Goal: Information Seeking & Learning: Learn about a topic

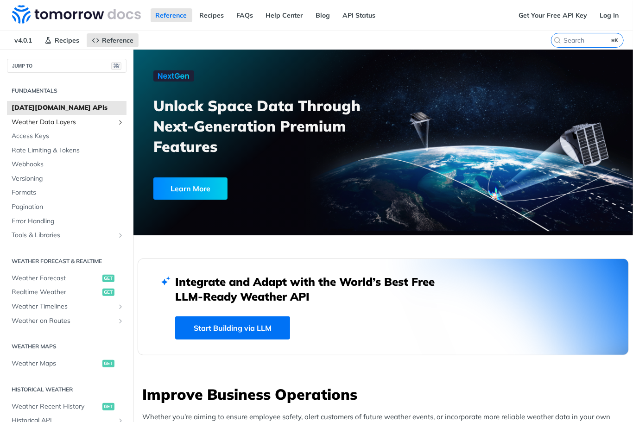
click at [51, 121] on span "Weather Data Layers" at bounding box center [63, 122] width 103 height 9
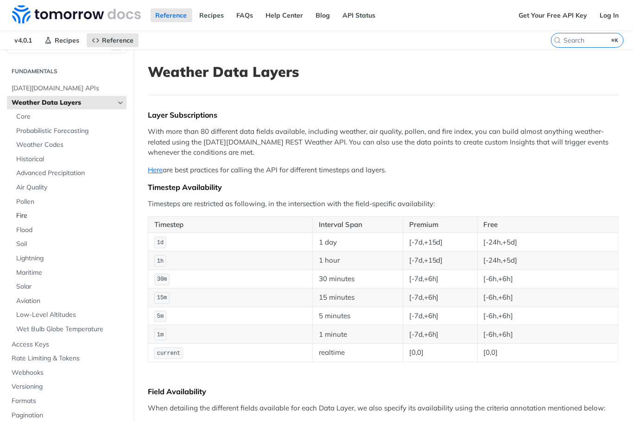
scroll to position [29, 0]
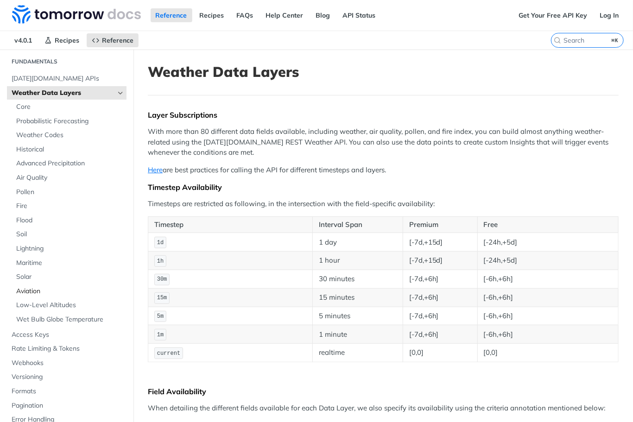
click at [33, 290] on span "Aviation" at bounding box center [70, 291] width 108 height 9
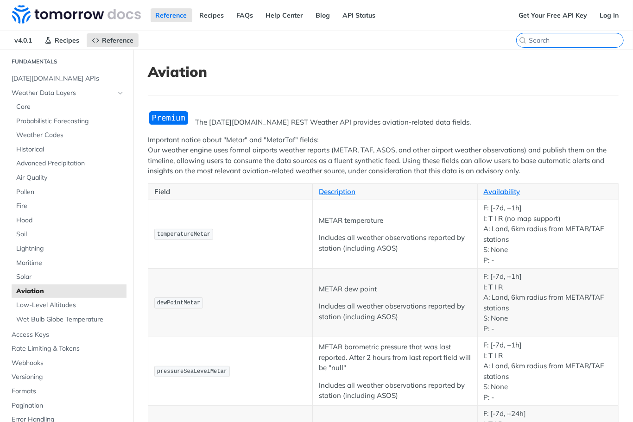
click at [597, 40] on input "search" at bounding box center [576, 40] width 95 height 8
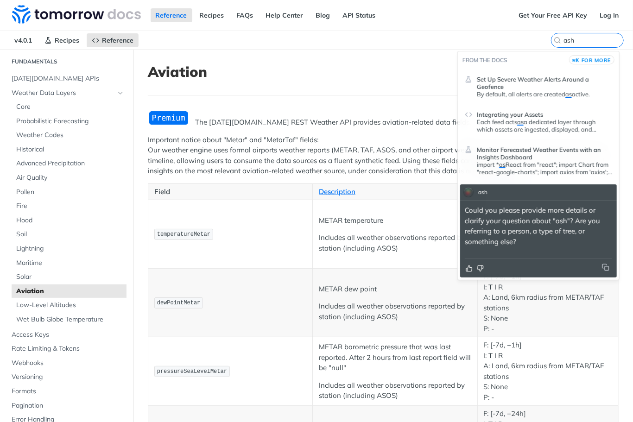
click at [491, 277] on div "ash Could you please provide more details or clarify your question about "ash"?…" at bounding box center [538, 230] width 157 height 93
click at [500, 252] on div "Could you please provide more details or clarify your question about "ash"? Are…" at bounding box center [538, 229] width 157 height 58
click at [491, 194] on div "ash" at bounding box center [476, 192] width 33 height 16
click at [504, 278] on div "ash Could you please provide more details or clarify your question about "ash"?…" at bounding box center [538, 230] width 157 height 93
click at [497, 249] on div "Could you please provide more details or clarify your question about "ash"? Are…" at bounding box center [538, 227] width 147 height 44
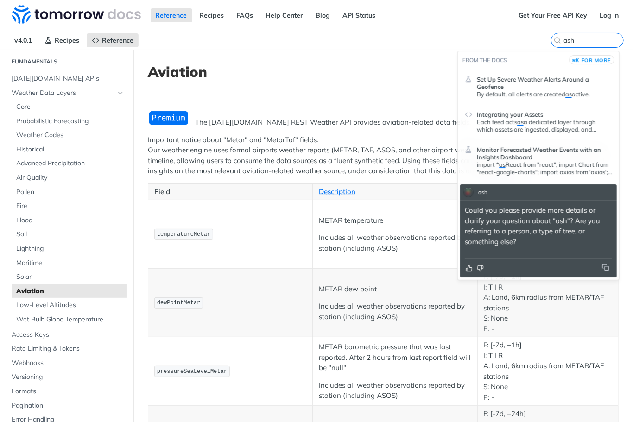
click at [542, 240] on p "Could you please provide more details or clarify your question about "ash"? Are…" at bounding box center [538, 226] width 147 height 42
click at [504, 186] on div "ash Could you please provide more details or clarify your question about "ash"?…" at bounding box center [538, 228] width 157 height 88
click at [502, 194] on div "ash Could you please provide more details or clarify your question about "ash"?…" at bounding box center [538, 228] width 157 height 88
drag, startPoint x: 500, startPoint y: 194, endPoint x: 502, endPoint y: 165, distance: 28.8
click at [495, 194] on div "ash Could you please provide more details or clarify your question about "ash"?…" at bounding box center [538, 228] width 157 height 88
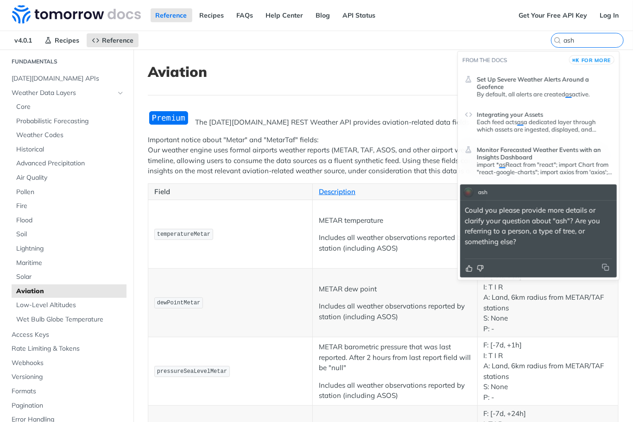
click at [547, 195] on div "ash Could you please provide more details or clarify your question about "ash"?…" at bounding box center [538, 228] width 157 height 88
click at [506, 245] on p "Could you please provide more details or clarify your question about "ash"? Are…" at bounding box center [538, 226] width 147 height 42
click at [506, 242] on p "Could you please provide more details or clarify your question about "ash"? Are…" at bounding box center [538, 226] width 147 height 42
drag, startPoint x: 531, startPoint y: 246, endPoint x: 508, endPoint y: 267, distance: 31.8
click at [512, 267] on div "ash Could you please provide more details or clarify your question about "ash"?…" at bounding box center [538, 228] width 157 height 88
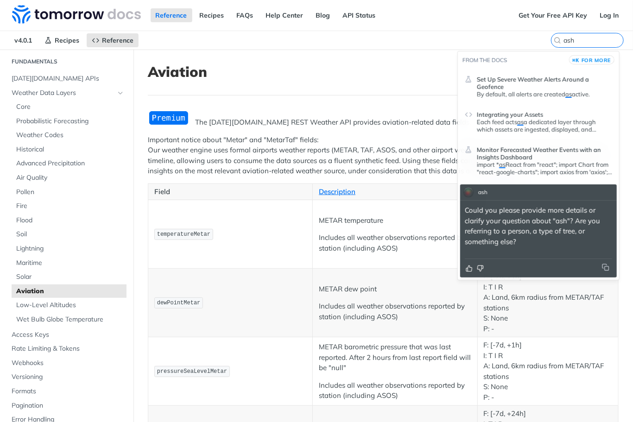
drag, startPoint x: 507, startPoint y: 270, endPoint x: 504, endPoint y: 255, distance: 15.6
click at [505, 265] on div at bounding box center [538, 268] width 147 height 9
click at [486, 195] on div "ash" at bounding box center [483, 192] width 14 height 14
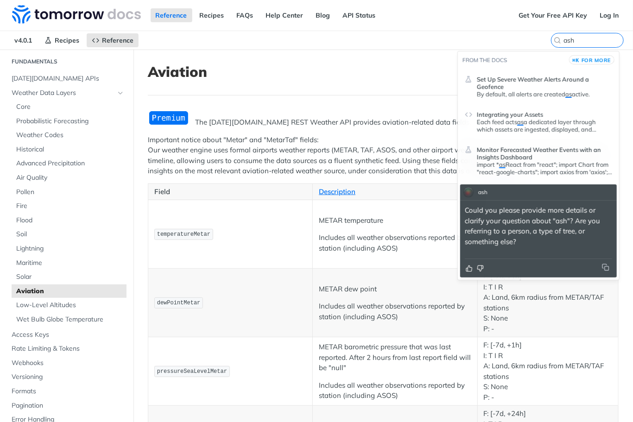
click at [472, 193] on div at bounding box center [468, 192] width 9 height 9
click at [563, 36] on input "ash" at bounding box center [576, 40] width 95 height 8
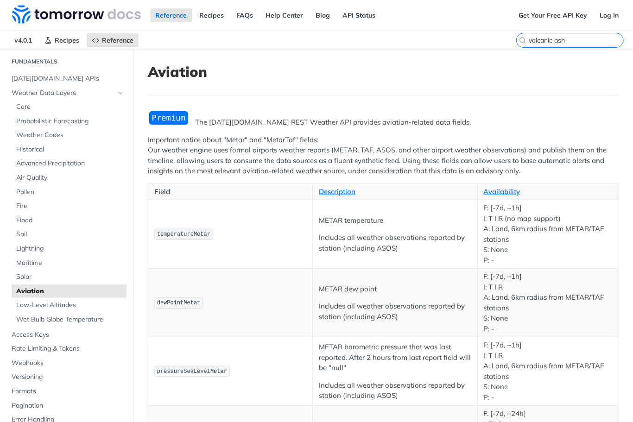
click at [570, 42] on input "volcanic ash" at bounding box center [576, 40] width 95 height 8
type input "volcanic ash"
click at [572, 83] on header "Aviation" at bounding box center [383, 79] width 471 height 32
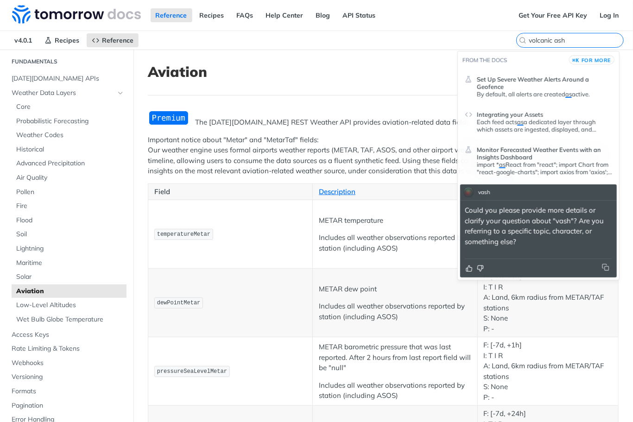
click at [598, 37] on input "volcanic ash" at bounding box center [576, 40] width 95 height 8
click at [601, 62] on span "for more" at bounding box center [596, 60] width 30 height 6
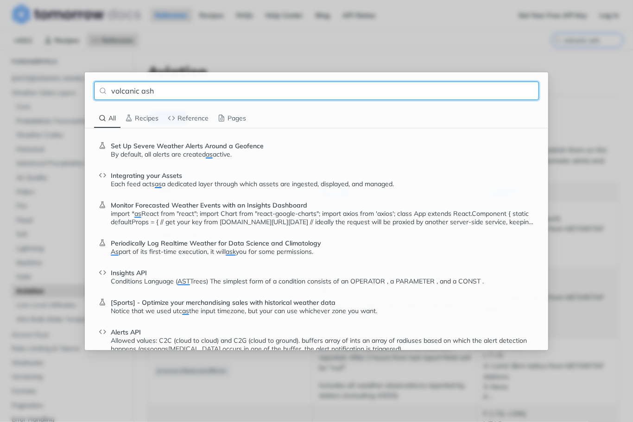
click at [221, 96] on input "volcanic ash" at bounding box center [316, 91] width 445 height 19
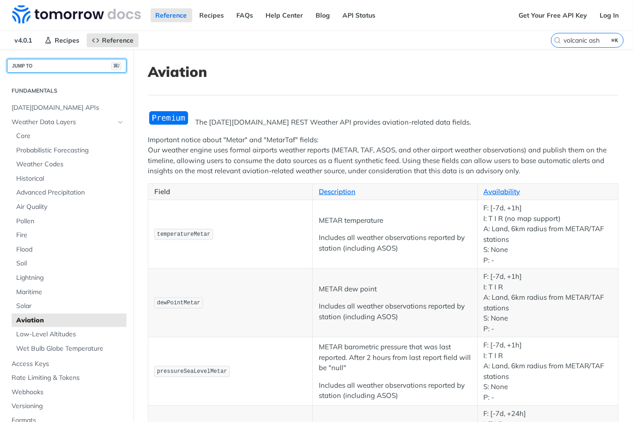
click at [58, 68] on button "JUMP TO ⌘/" at bounding box center [67, 66] width 120 height 14
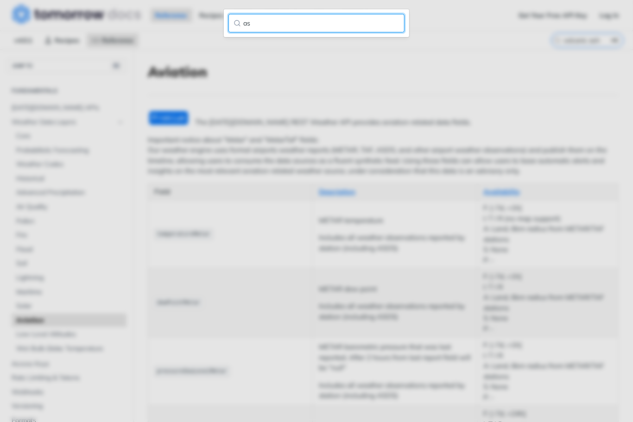
type input "a"
type input "v"
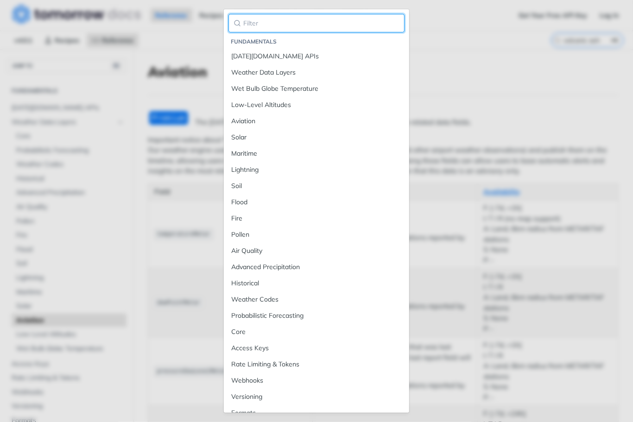
type input "u"
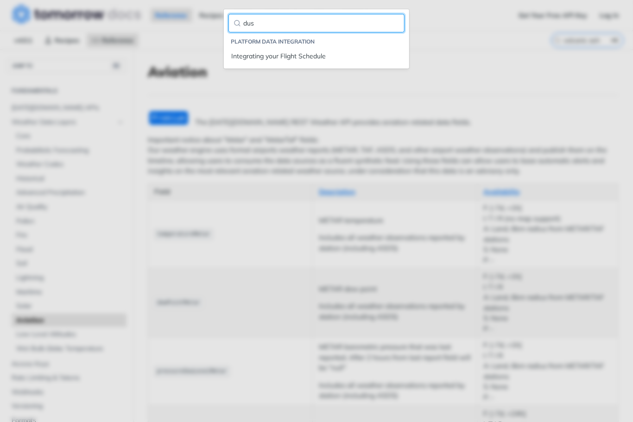
type input "dust"
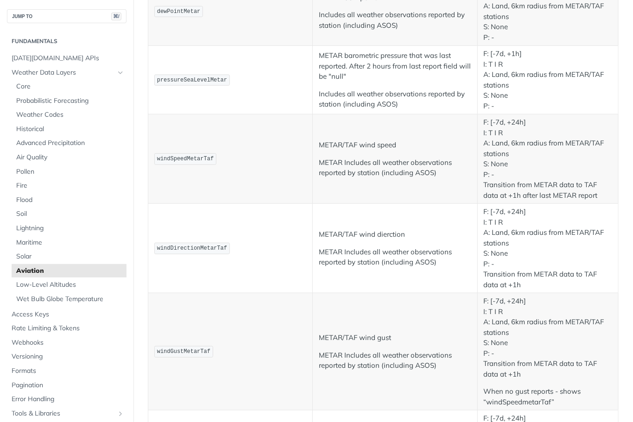
scroll to position [496, 0]
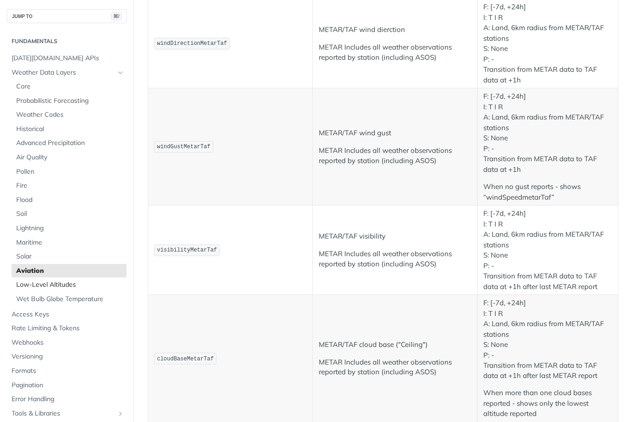
click at [50, 290] on link "Low-Level Altitudes" at bounding box center [69, 285] width 115 height 14
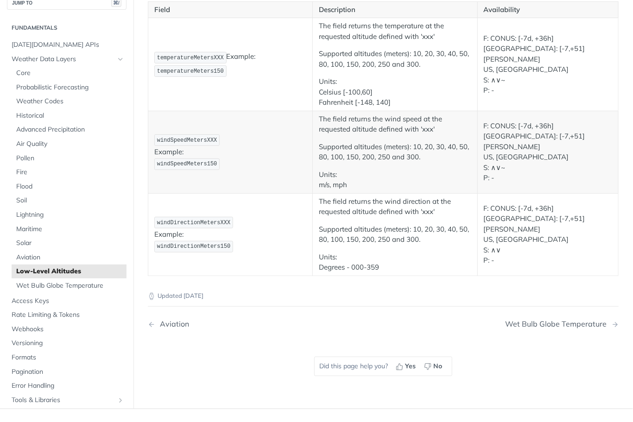
scroll to position [286, 0]
